Goal: Task Accomplishment & Management: Manage account settings

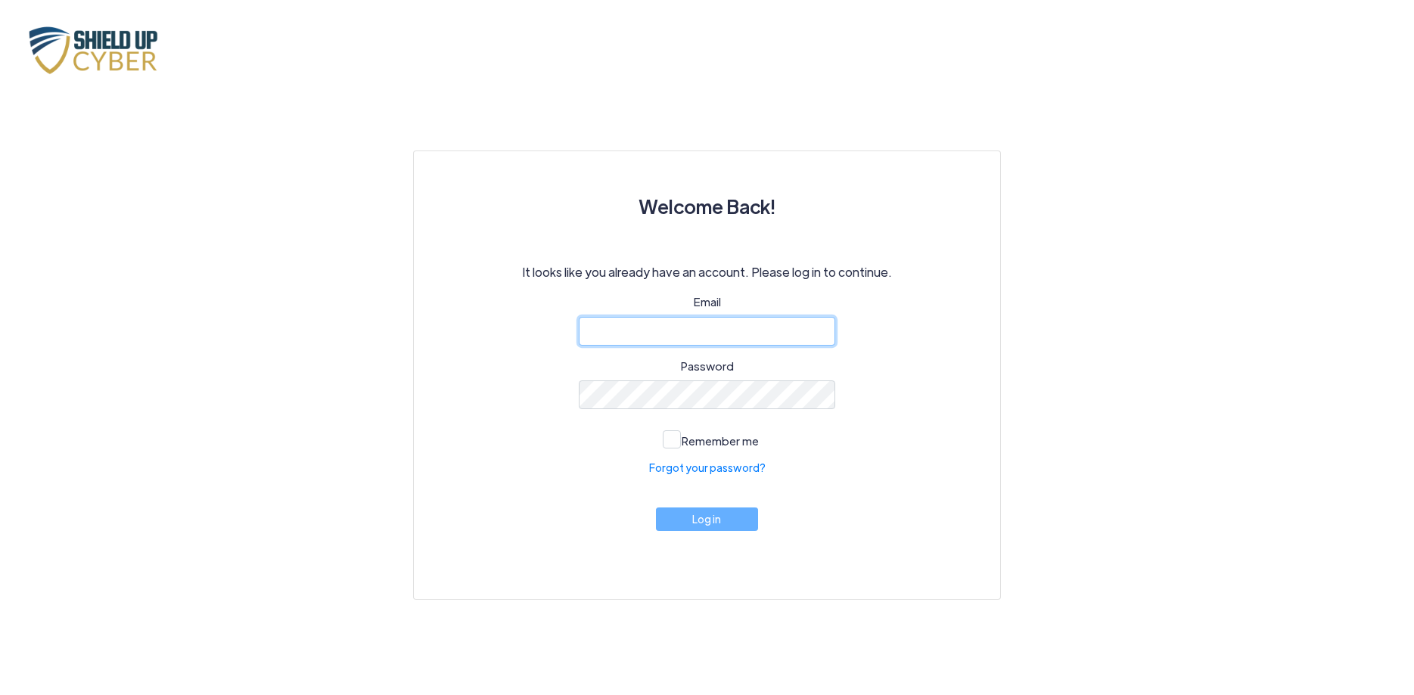
click at [669, 333] on input "email" at bounding box center [707, 331] width 257 height 29
type input "gbilu@focused-legal.com"
click at [710, 466] on link "Forgot your password?" at bounding box center [707, 468] width 117 height 16
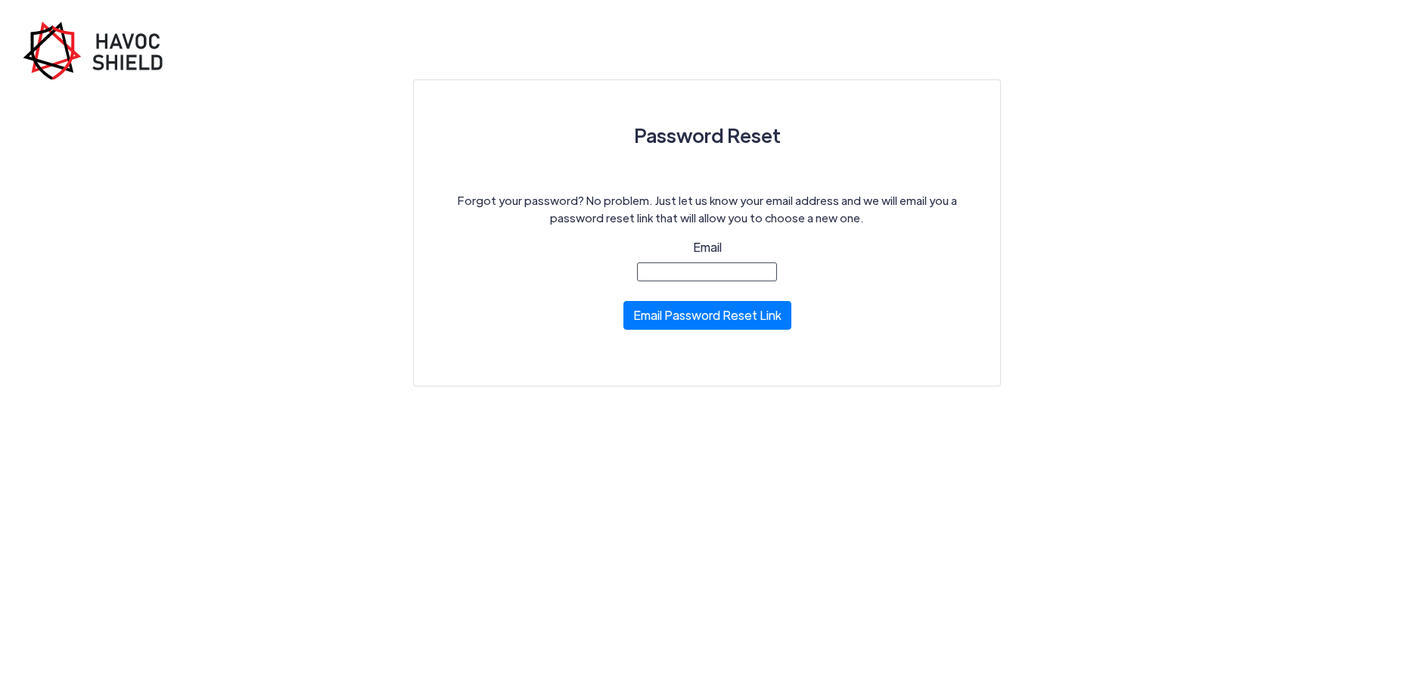
click at [719, 278] on input "Email" at bounding box center [707, 272] width 140 height 19
type input "[EMAIL_ADDRESS][DOMAIN_NAME]"
click at [726, 311] on button "Email Password Reset Link" at bounding box center [707, 311] width 168 height 29
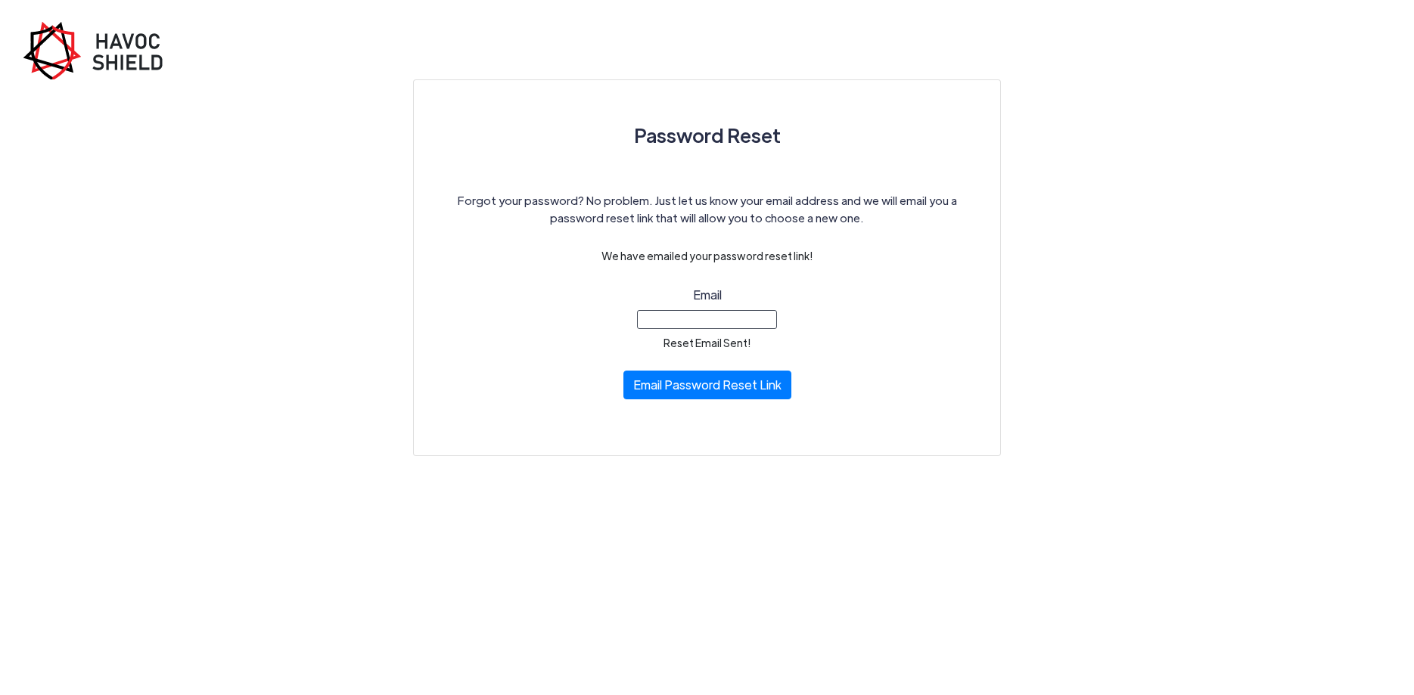
click at [724, 324] on input "Email" at bounding box center [707, 319] width 140 height 19
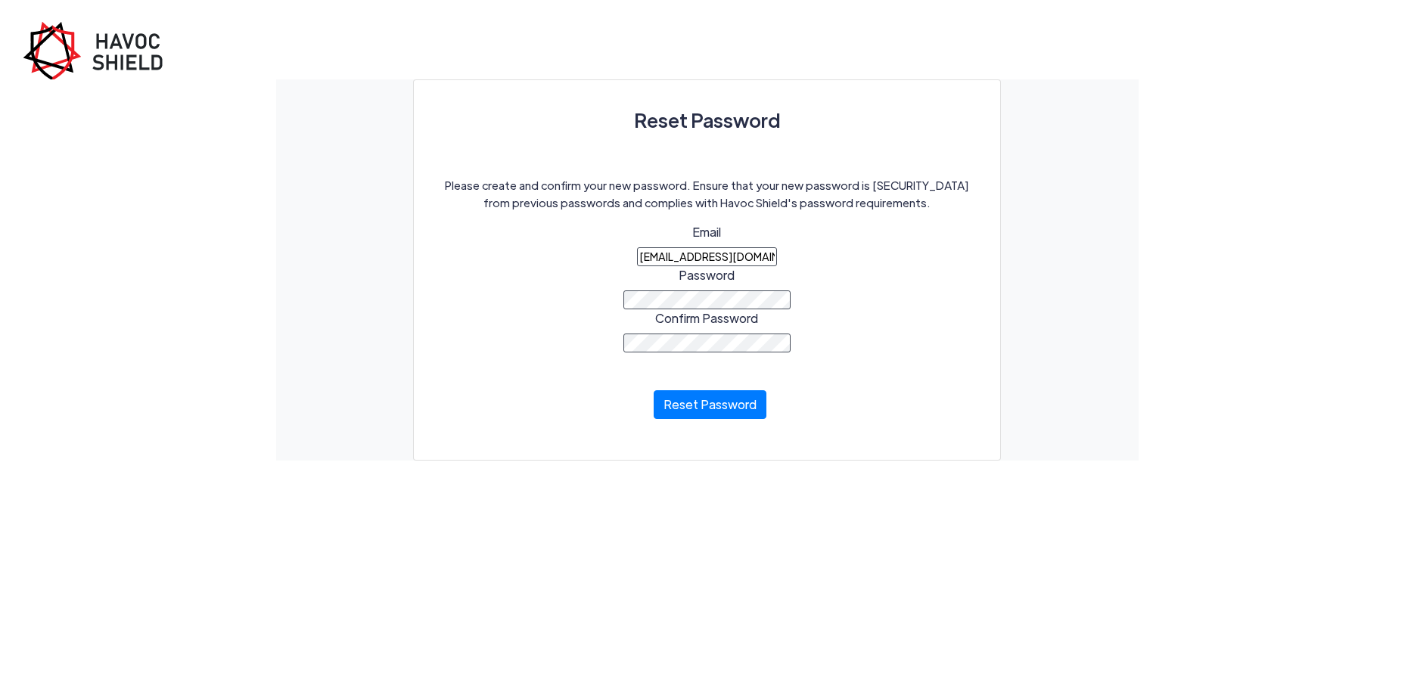
click at [649, 254] on input "gbilu@focused-legal.com" at bounding box center [707, 256] width 140 height 19
click at [694, 402] on button "Reset Password" at bounding box center [710, 401] width 113 height 29
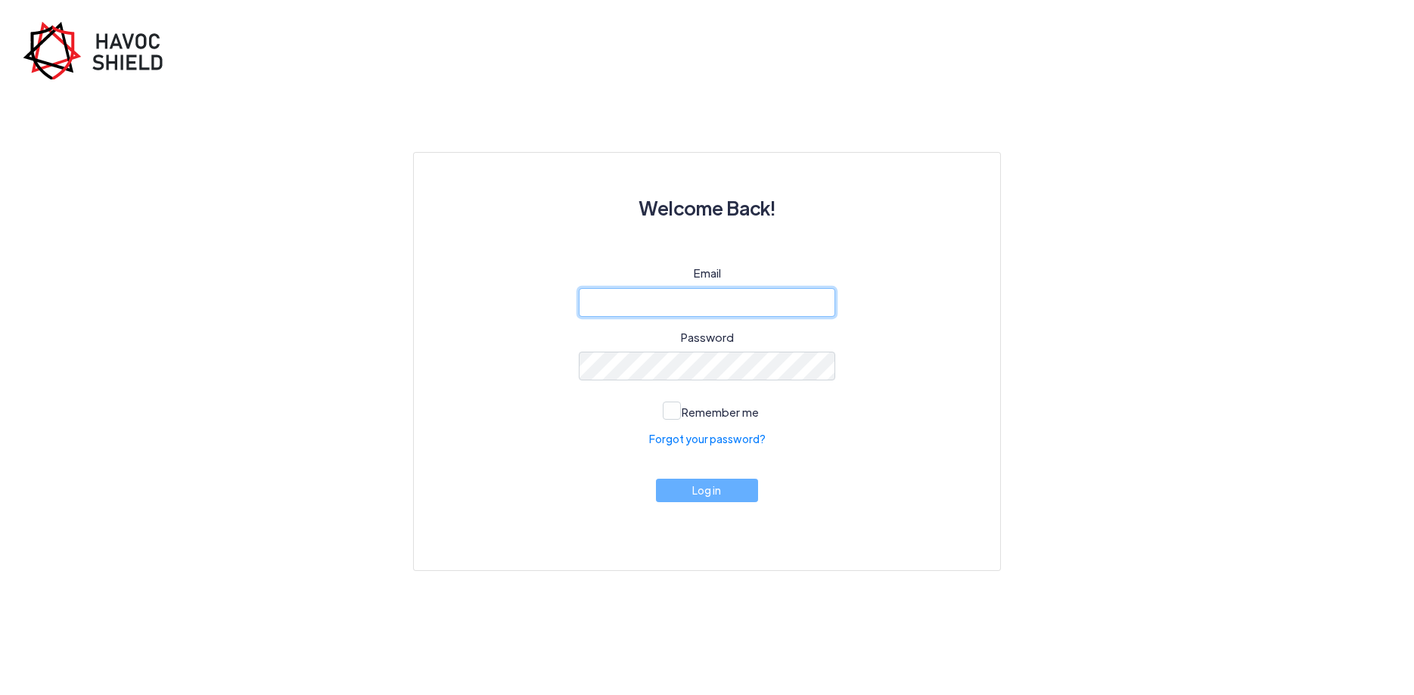
click at [710, 300] on input "email" at bounding box center [707, 302] width 257 height 29
type input "[EMAIL_ADDRESS][DOMAIN_NAME]"
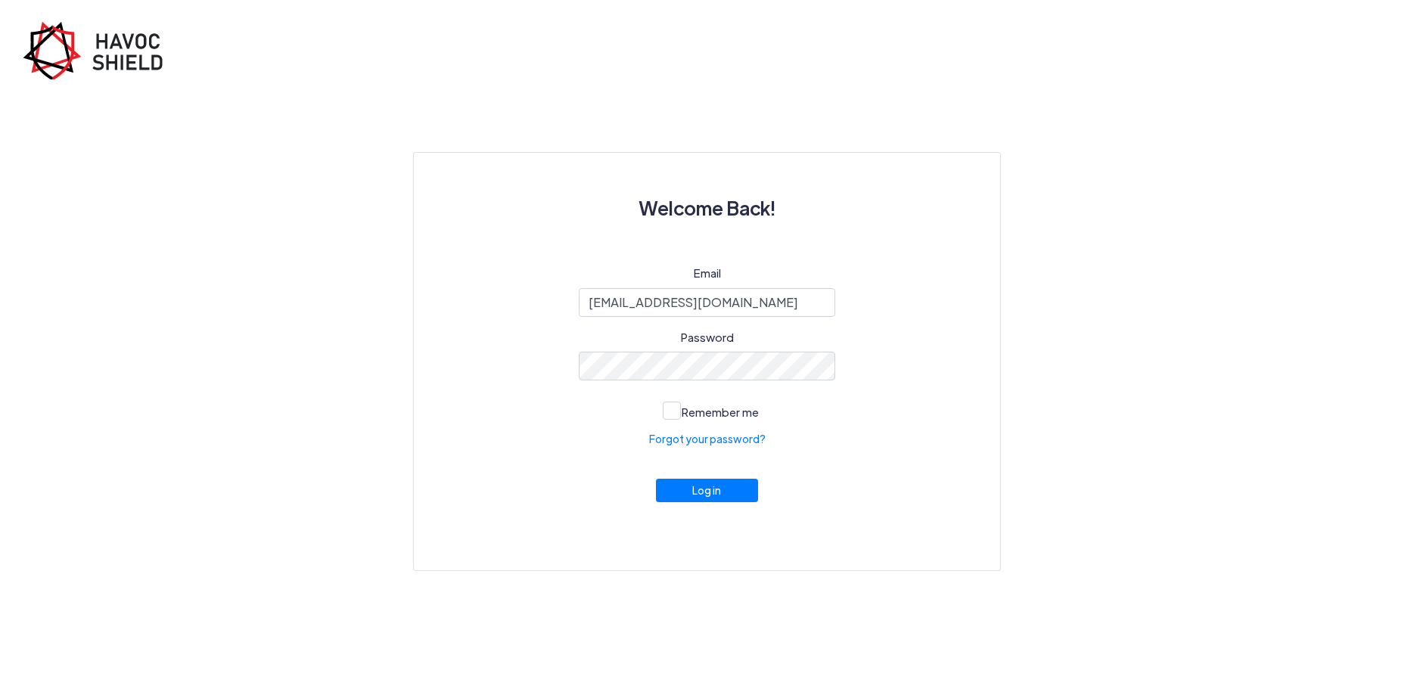
click at [672, 422] on div "Email gbilu@focused-legal.com Password Remember me Forgot your password? Log in" at bounding box center [707, 399] width 514 height 269
click at [672, 417] on span at bounding box center [672, 411] width 18 height 18
click at [0, 0] on input "Remember me" at bounding box center [0, 0] width 0 height 0
click at [702, 484] on button "Log in" at bounding box center [707, 486] width 103 height 23
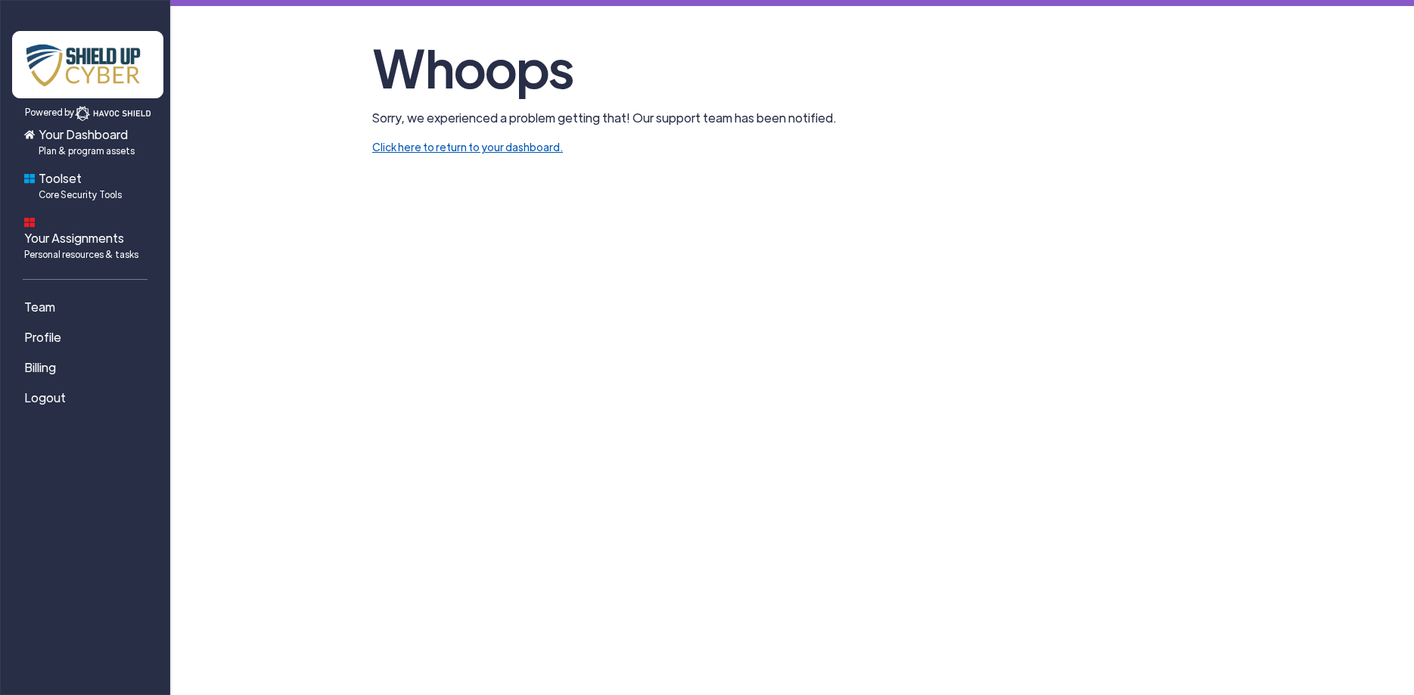
click at [480, 148] on link "Click here to return to your dashboard." at bounding box center [467, 147] width 191 height 14
click at [82, 152] on span "Plan & program assets" at bounding box center [87, 151] width 96 height 14
